Goal: Transaction & Acquisition: Subscribe to service/newsletter

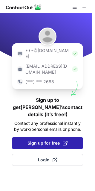
click at [45, 140] on span "Sign up for free" at bounding box center [48, 143] width 40 height 6
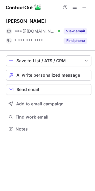
scroll to position [125, 95]
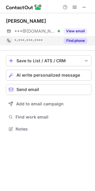
click at [74, 37] on div "Find phone" at bounding box center [73, 41] width 27 height 10
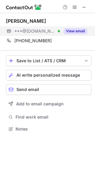
click at [73, 31] on button "View email" at bounding box center [76, 31] width 24 height 6
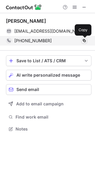
click at [86, 41] on span at bounding box center [84, 40] width 5 height 5
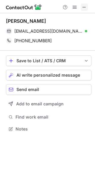
click at [82, 7] on span at bounding box center [84, 7] width 5 height 5
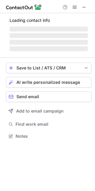
scroll to position [149, 95]
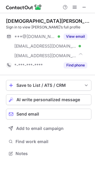
click at [79, 38] on button "View email" at bounding box center [76, 37] width 24 height 6
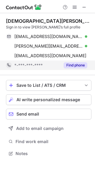
click at [78, 62] on button "Find phone" at bounding box center [76, 65] width 24 height 6
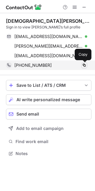
click at [85, 65] on span at bounding box center [84, 65] width 5 height 5
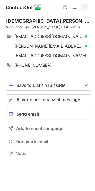
click at [84, 7] on span at bounding box center [84, 7] width 5 height 5
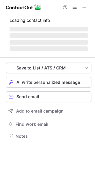
scroll to position [130, 95]
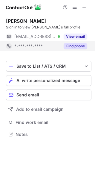
click at [80, 43] on button "Find phone" at bounding box center [76, 46] width 24 height 6
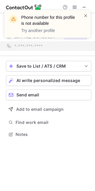
click at [83, 15] on div "Phone number for this profile is not available Try another profile" at bounding box center [45, 24] width 77 height 23
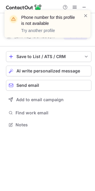
scroll to position [121, 95]
click at [86, 16] on span at bounding box center [86, 16] width 5 height 6
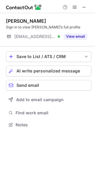
click at [78, 38] on div "Phone number for this profile is not available Try another profile" at bounding box center [48, 26] width 96 height 44
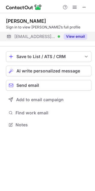
click at [80, 37] on button "View email" at bounding box center [76, 37] width 24 height 6
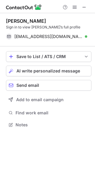
click at [87, 3] on div at bounding box center [47, 6] width 95 height 13
click at [87, 5] on span at bounding box center [84, 7] width 5 height 5
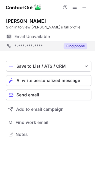
scroll to position [130, 95]
click at [85, 48] on button "Find phone" at bounding box center [76, 46] width 24 height 6
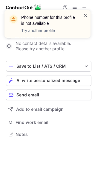
click at [87, 15] on span at bounding box center [86, 16] width 5 height 6
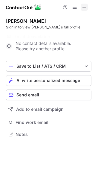
click at [84, 7] on span at bounding box center [84, 7] width 5 height 5
